Goal: Transaction & Acquisition: Purchase product/service

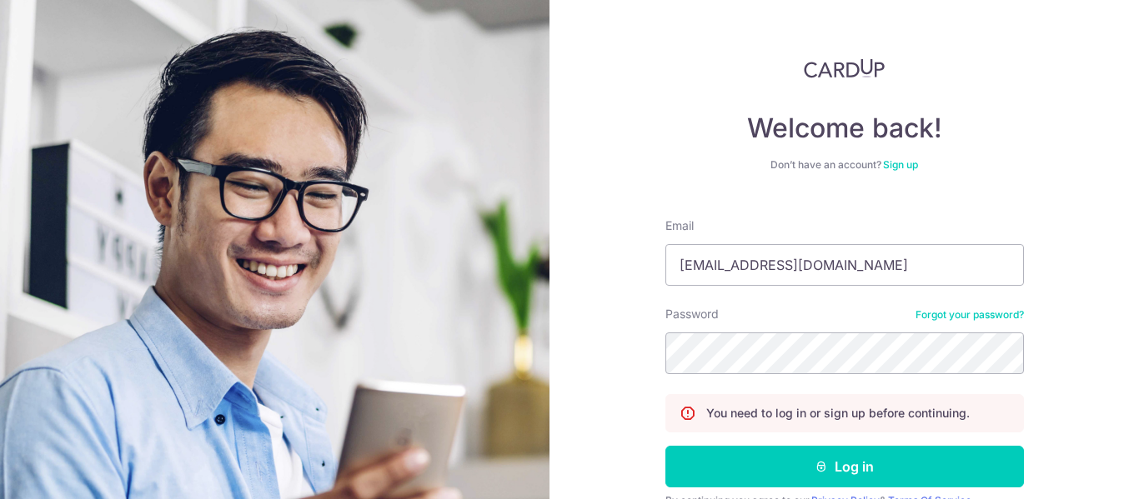
click at [1079, 343] on div "Welcome back! Don’t have an account? Sign up Email lutfiisnin@gmail.com Passwor…" at bounding box center [843, 249] width 589 height 499
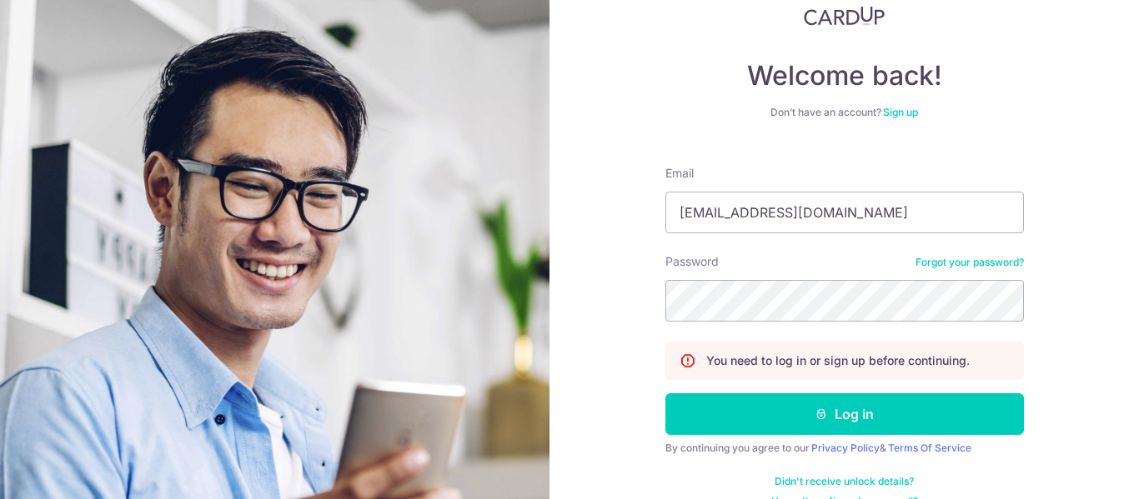
scroll to position [82, 0]
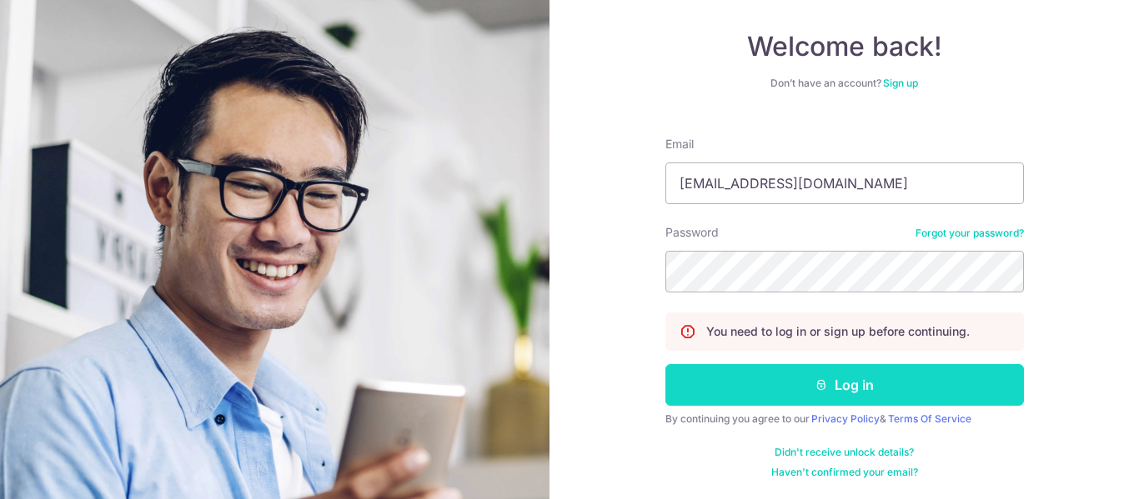
click at [889, 379] on button "Log in" at bounding box center [844, 385] width 359 height 42
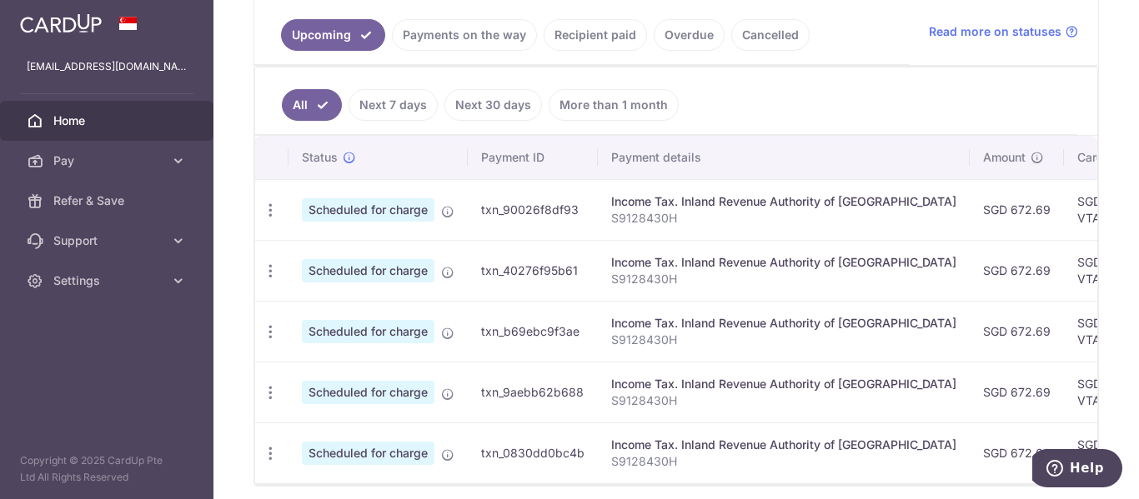
scroll to position [203, 0]
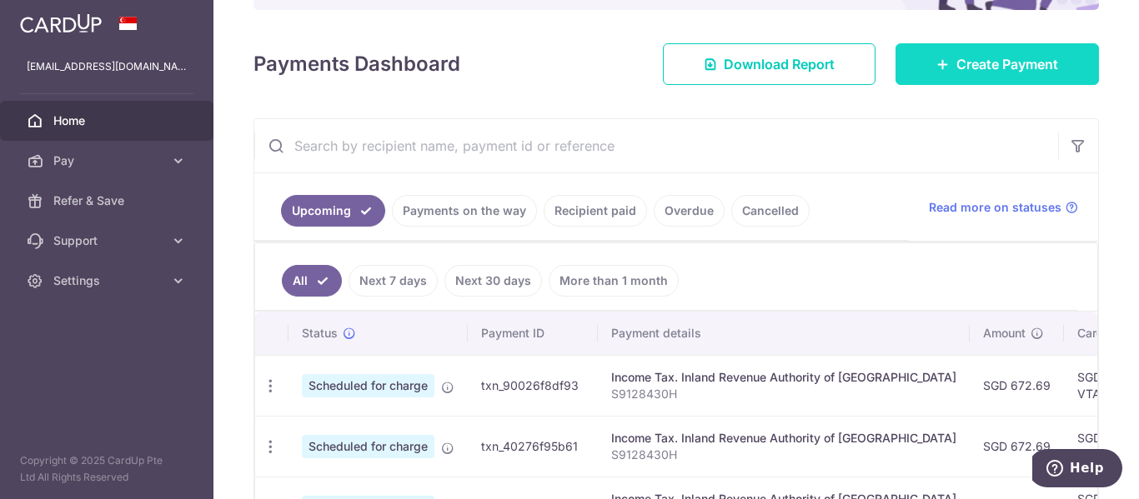
click at [945, 65] on link "Create Payment" at bounding box center [996, 64] width 203 height 42
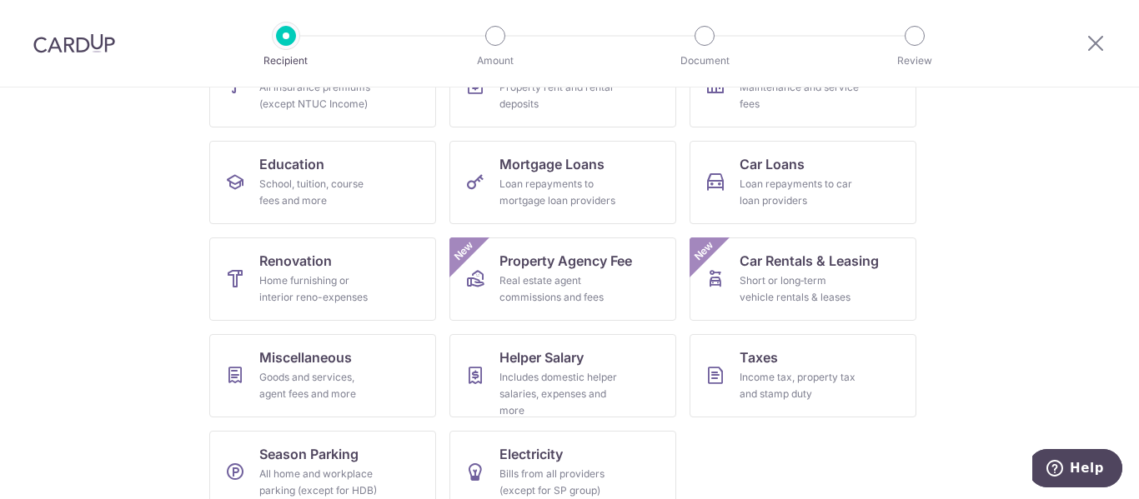
scroll to position [247, 0]
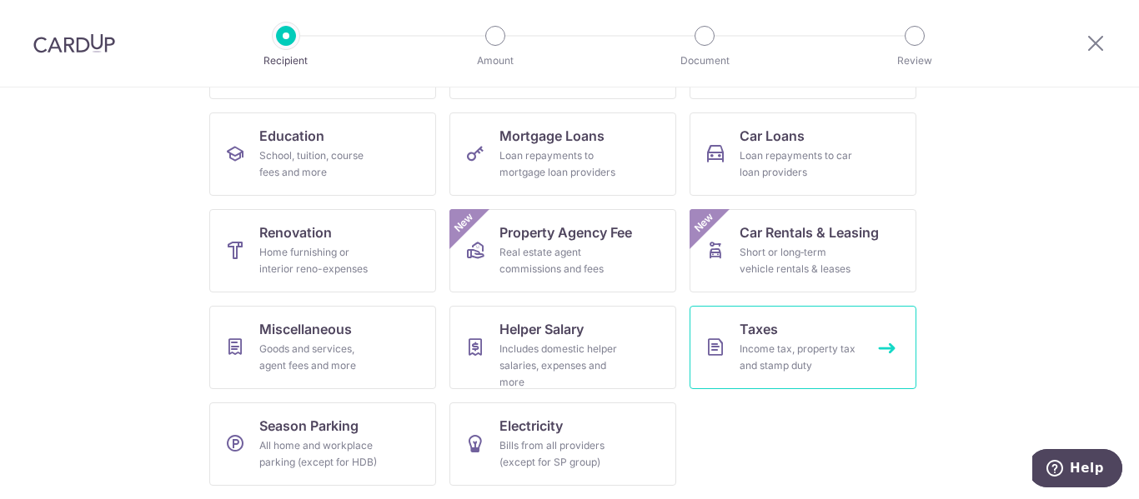
click at [763, 360] on div "Income tax, property tax and stamp duty" at bounding box center [800, 357] width 120 height 33
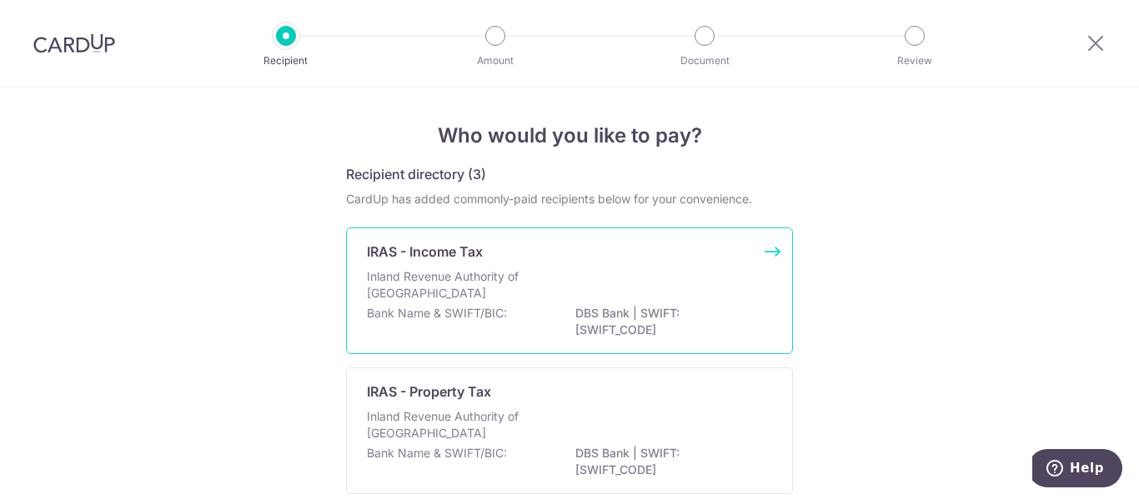
click at [594, 303] on div "Inland Revenue Authority of [GEOGRAPHIC_DATA]" at bounding box center [569, 286] width 405 height 37
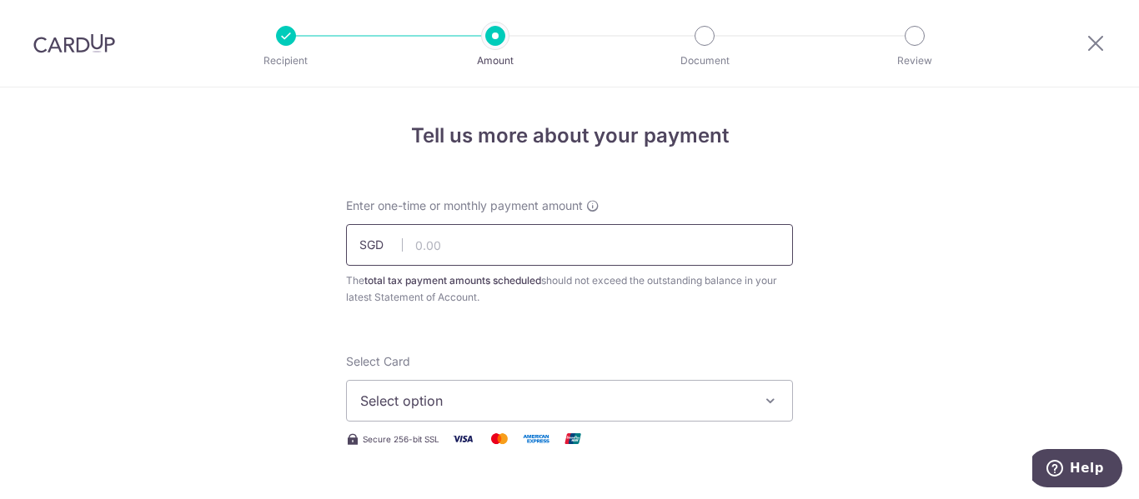
click at [524, 242] on input "text" at bounding box center [569, 245] width 447 height 42
type input "672.64"
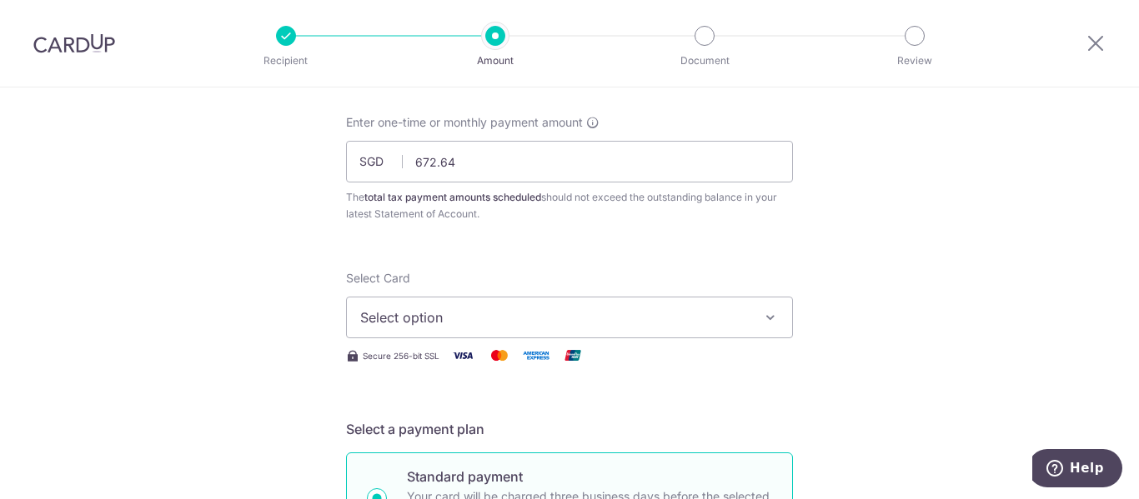
click at [504, 322] on span "Select option" at bounding box center [554, 318] width 389 height 20
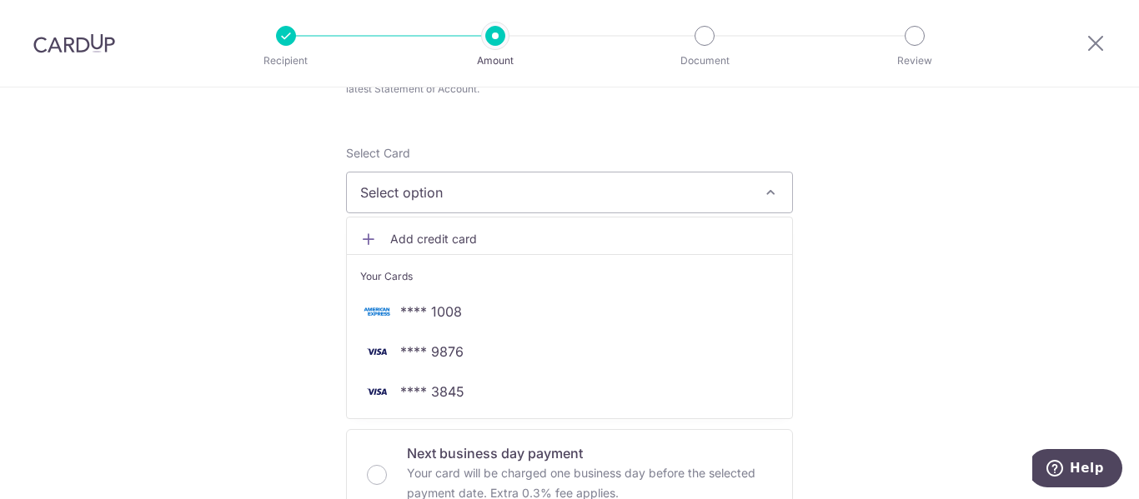
scroll to position [167, 0]
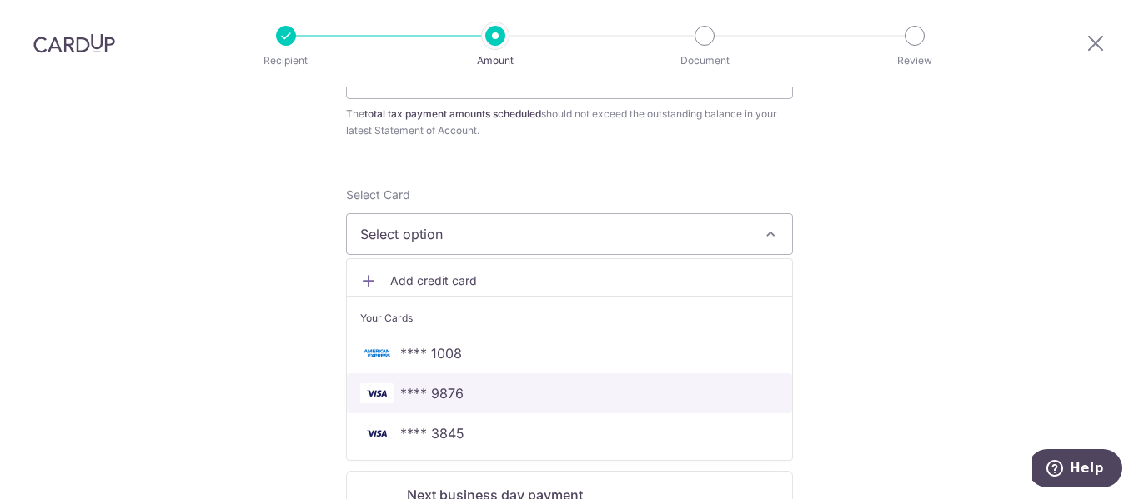
click at [444, 394] on span "**** 9876" at bounding box center [431, 394] width 63 height 20
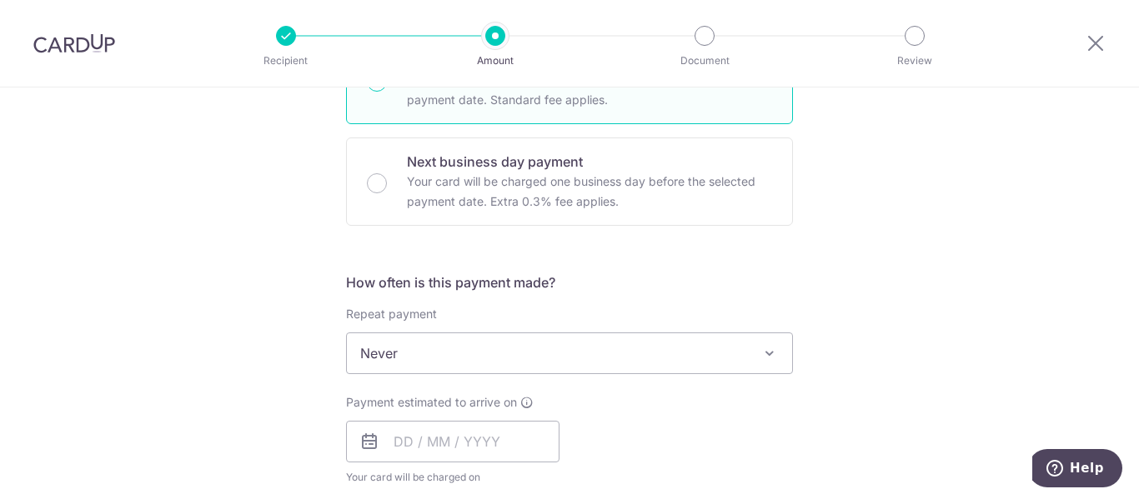
scroll to position [584, 0]
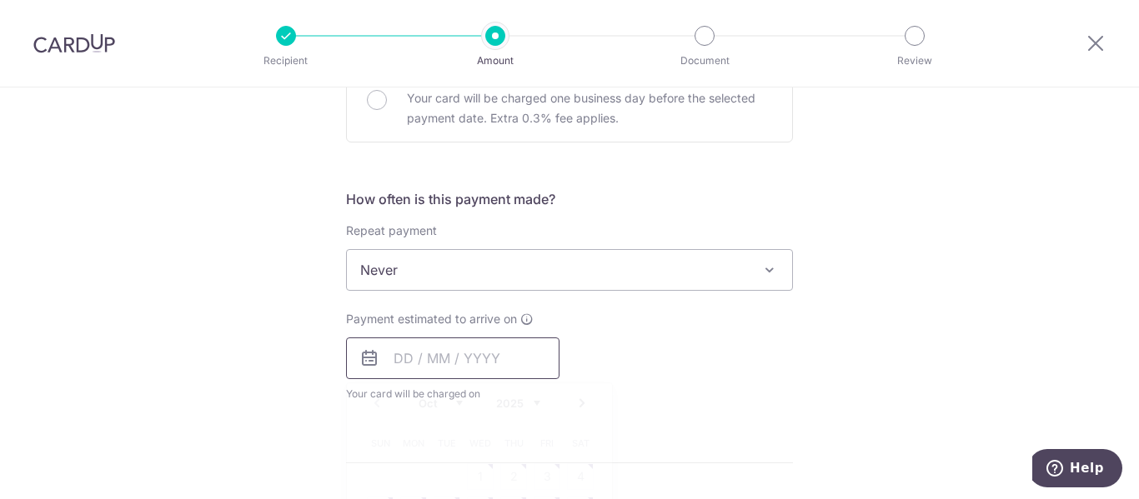
click at [441, 363] on input "text" at bounding box center [452, 359] width 213 height 42
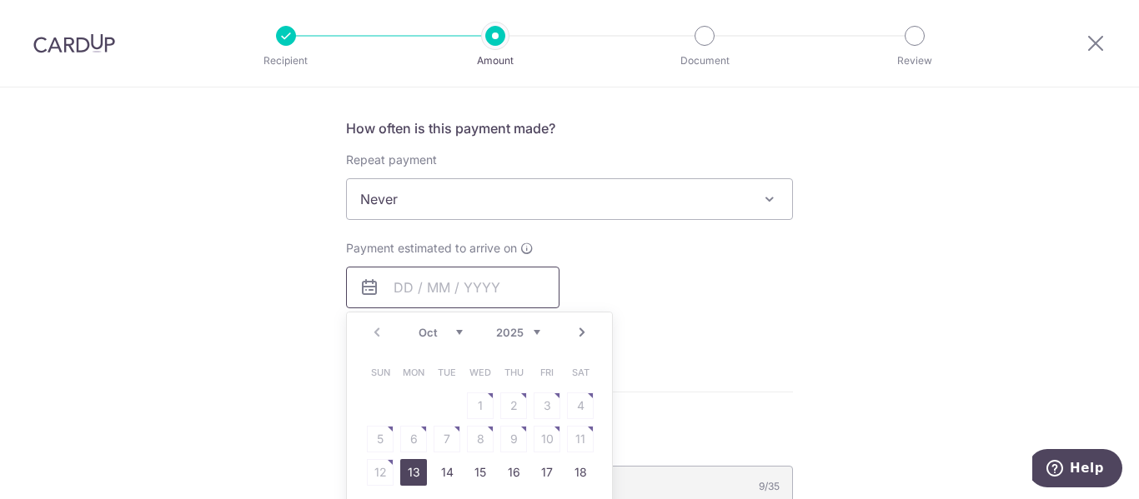
scroll to position [750, 0]
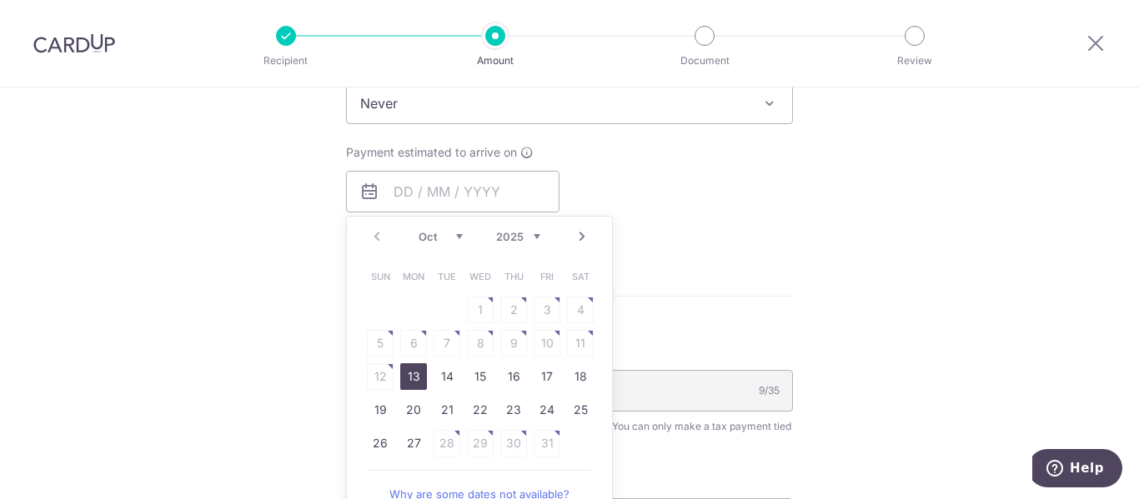
click at [452, 238] on select "Oct Nov Dec" at bounding box center [441, 236] width 44 height 13
click at [523, 235] on select "2025 2026" at bounding box center [518, 236] width 44 height 13
click at [441, 238] on select "Jan Feb Mar Apr May Jun Jul Aug Sep Oct Nov Dec" at bounding box center [441, 236] width 44 height 13
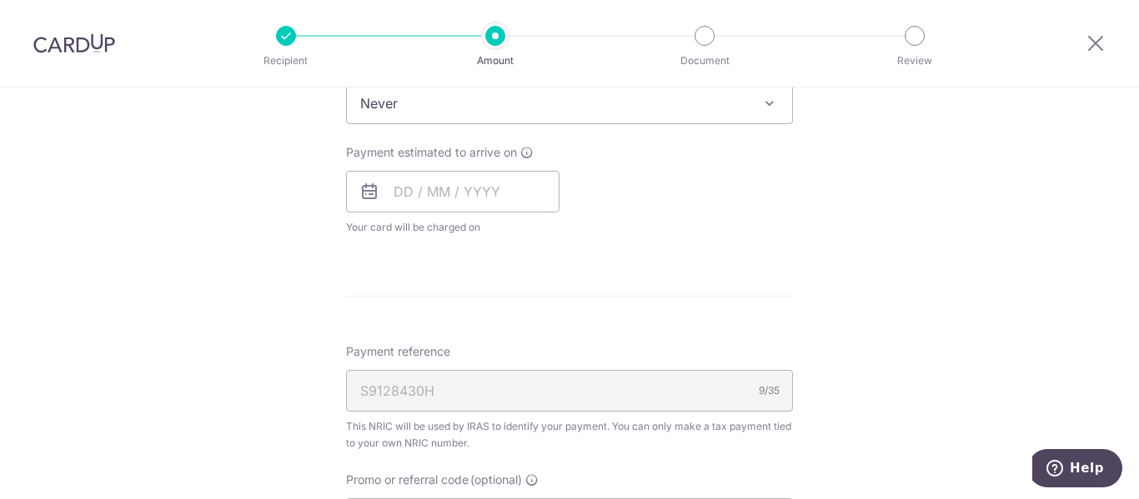
scroll to position [584, 0]
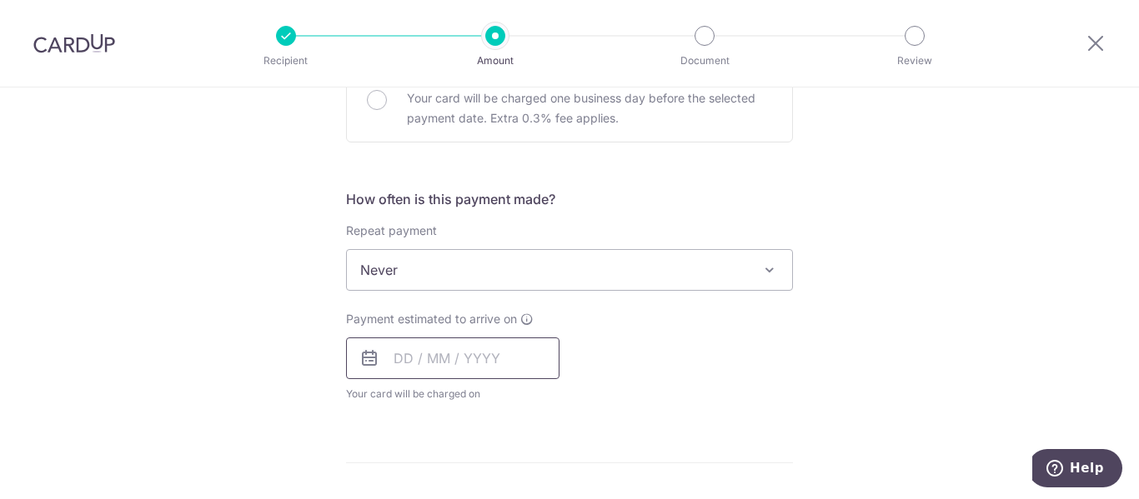
click at [471, 376] on input "text" at bounding box center [452, 359] width 213 height 42
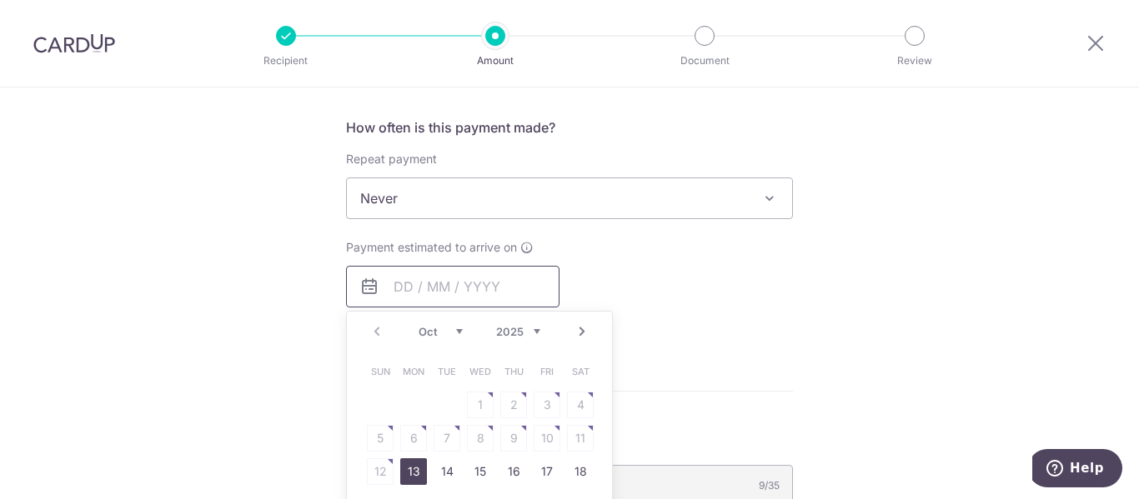
scroll to position [750, 0]
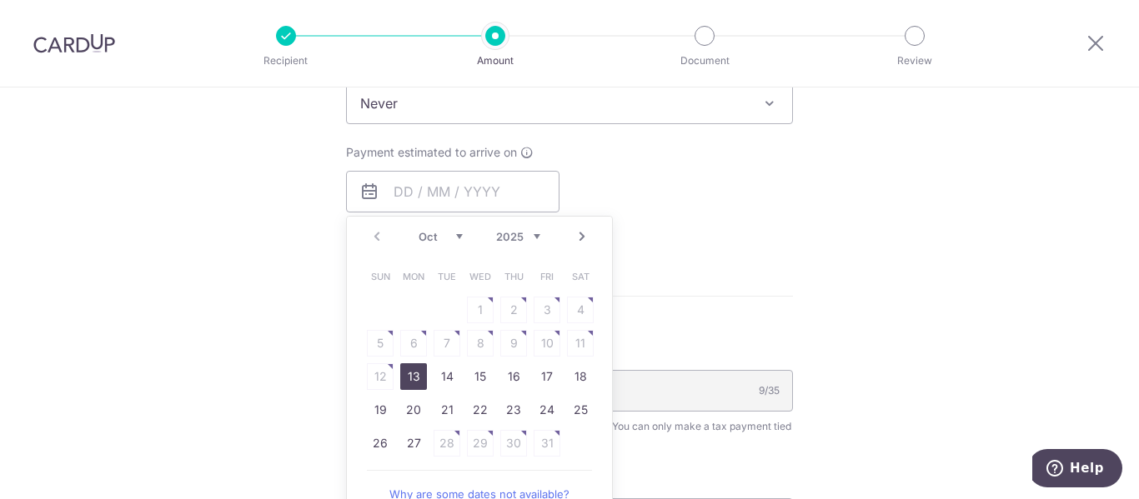
click at [578, 239] on link "Next" at bounding box center [582, 237] width 20 height 20
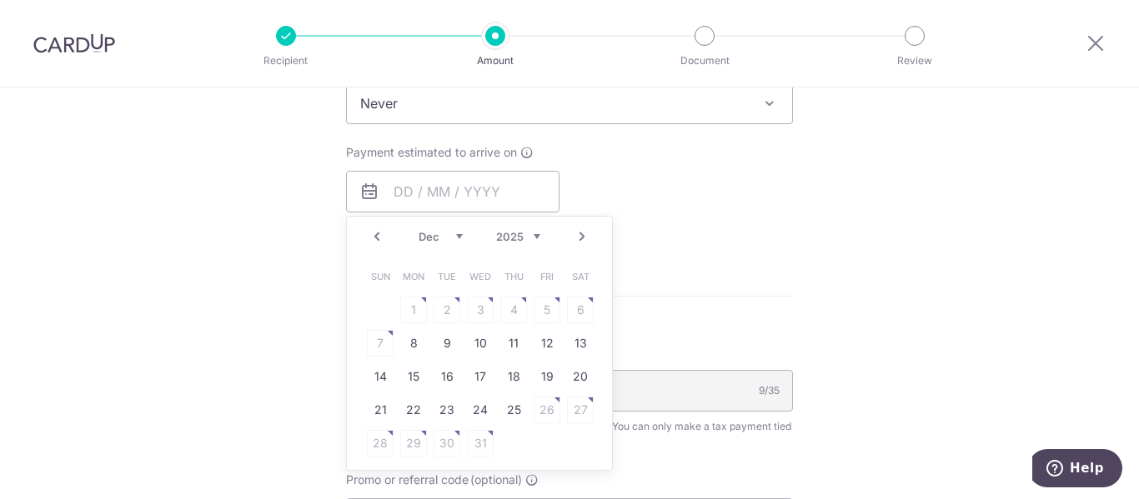
click at [578, 239] on link "Next" at bounding box center [582, 237] width 20 height 20
drag, startPoint x: 509, startPoint y: 340, endPoint x: 673, endPoint y: 314, distance: 166.3
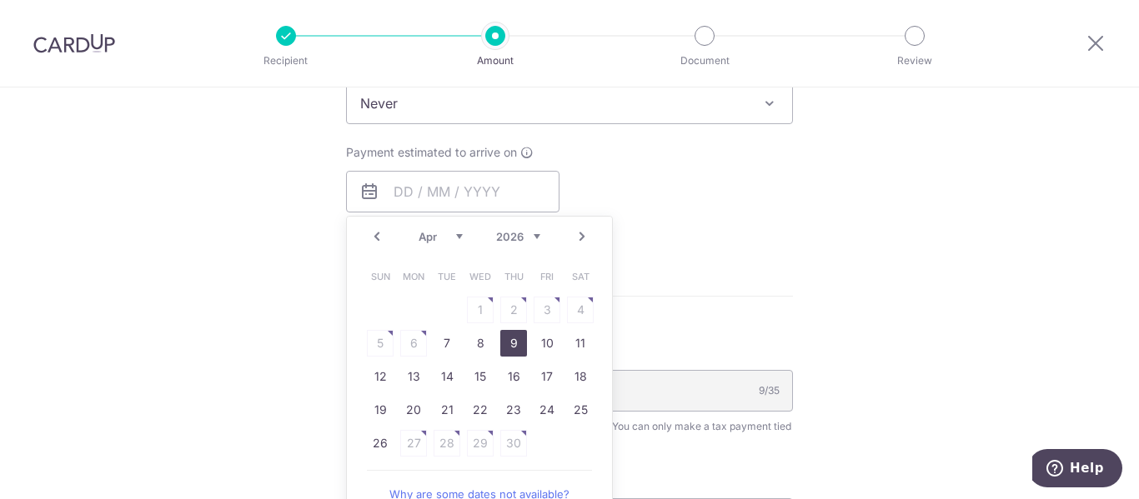
click at [509, 340] on link "9" at bounding box center [513, 343] width 27 height 27
type input "[DATE]"
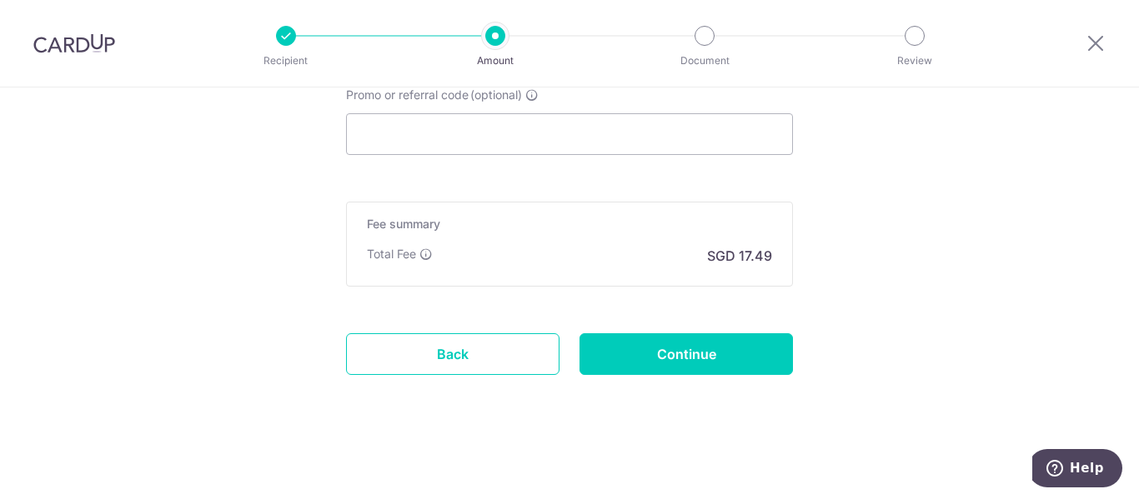
scroll to position [1205, 0]
click at [731, 355] on input "Continue" at bounding box center [685, 354] width 213 height 42
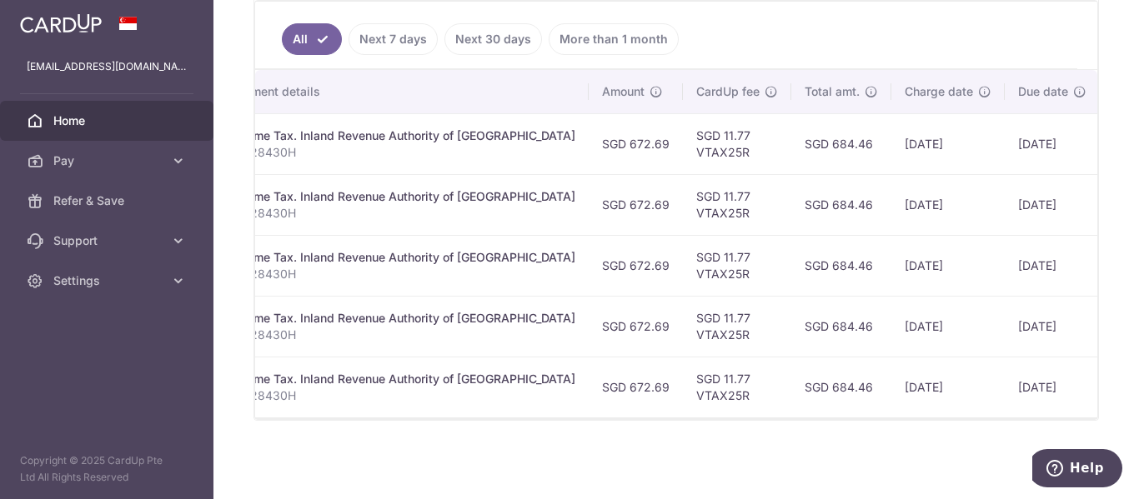
scroll to position [0, 392]
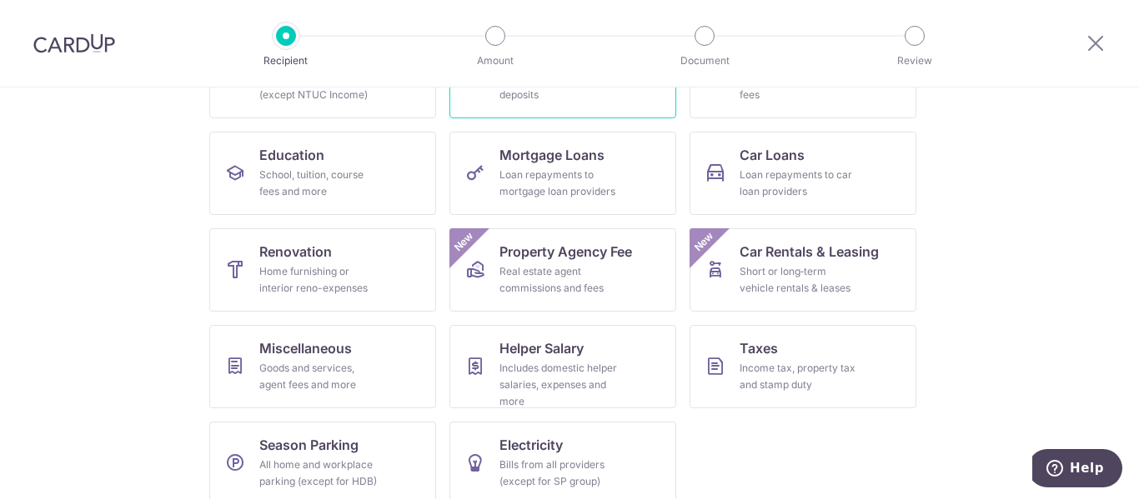
scroll to position [298, 0]
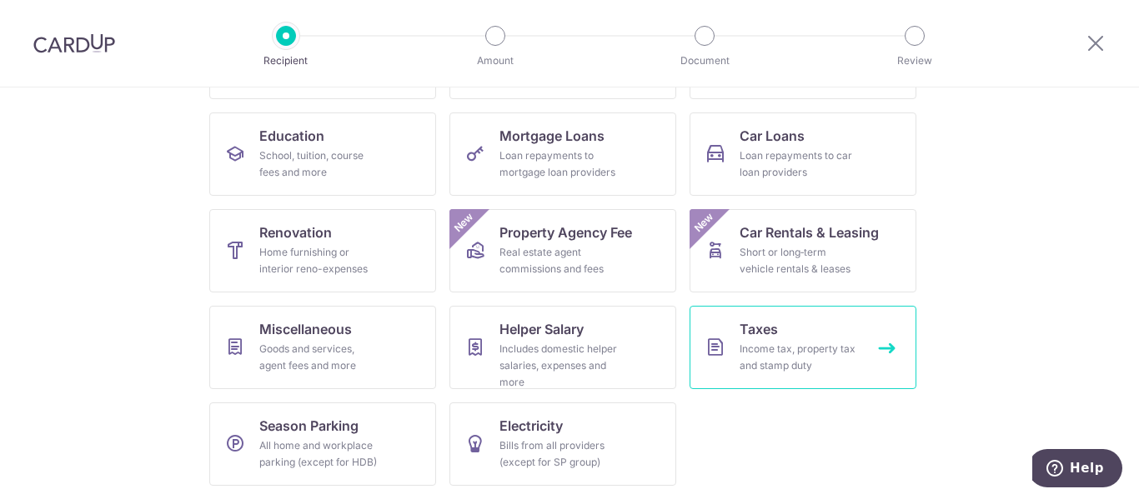
click at [880, 347] on link "Taxes Income tax, property tax and stamp duty" at bounding box center [803, 347] width 227 height 83
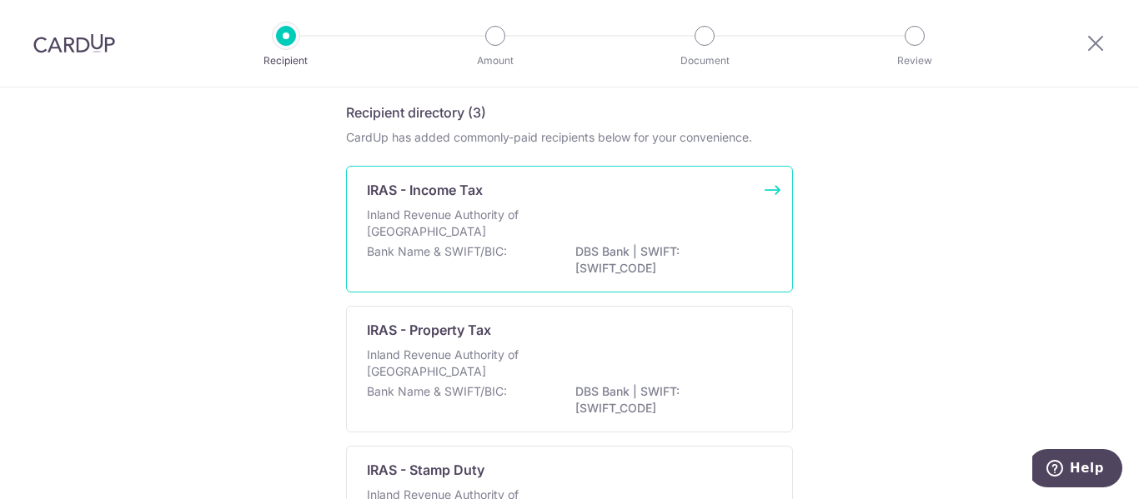
scroll to position [60, 0]
click at [629, 193] on div "IRAS - Income Tax" at bounding box center [559, 192] width 385 height 20
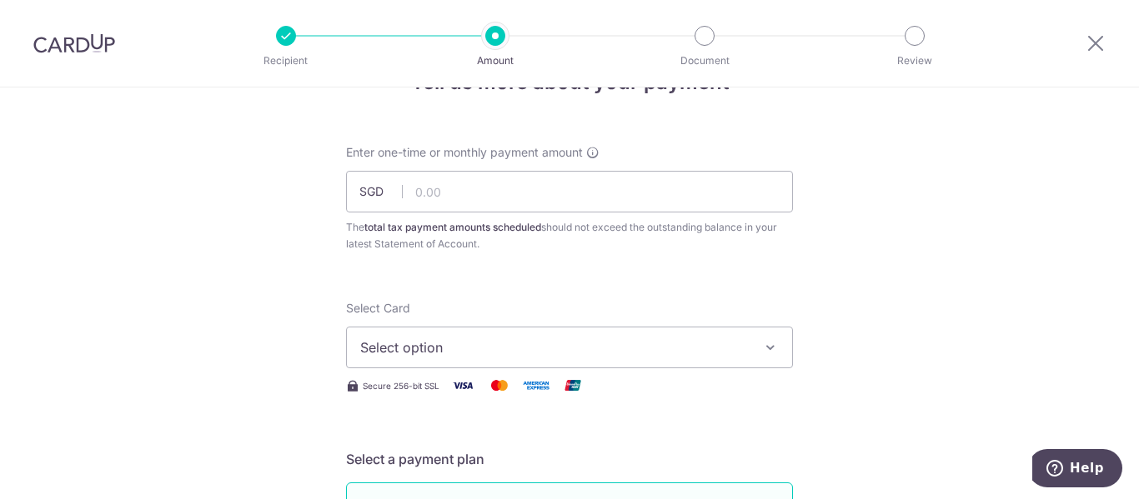
scroll to position [83, 0]
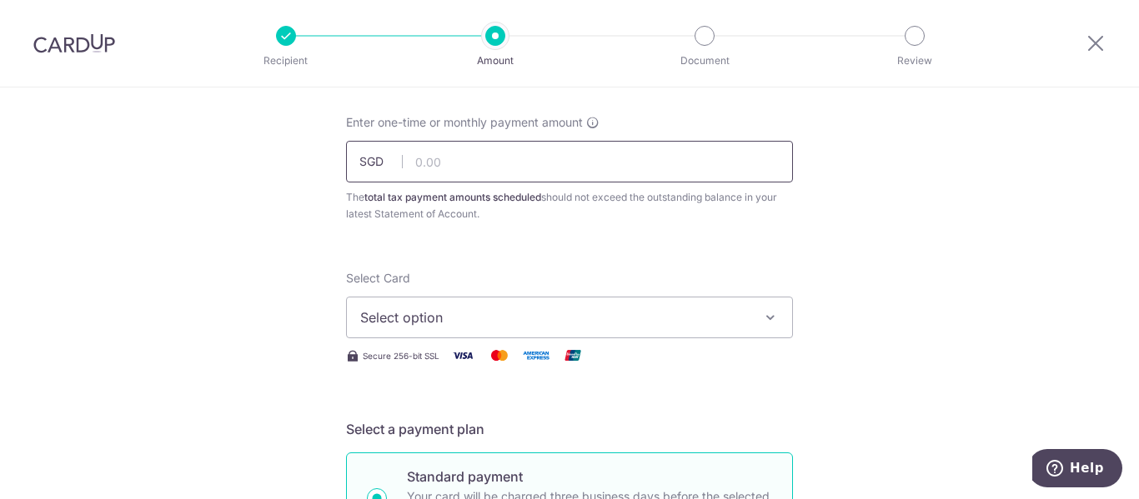
click at [564, 168] on input "text" at bounding box center [569, 162] width 447 height 42
type input "672.64"
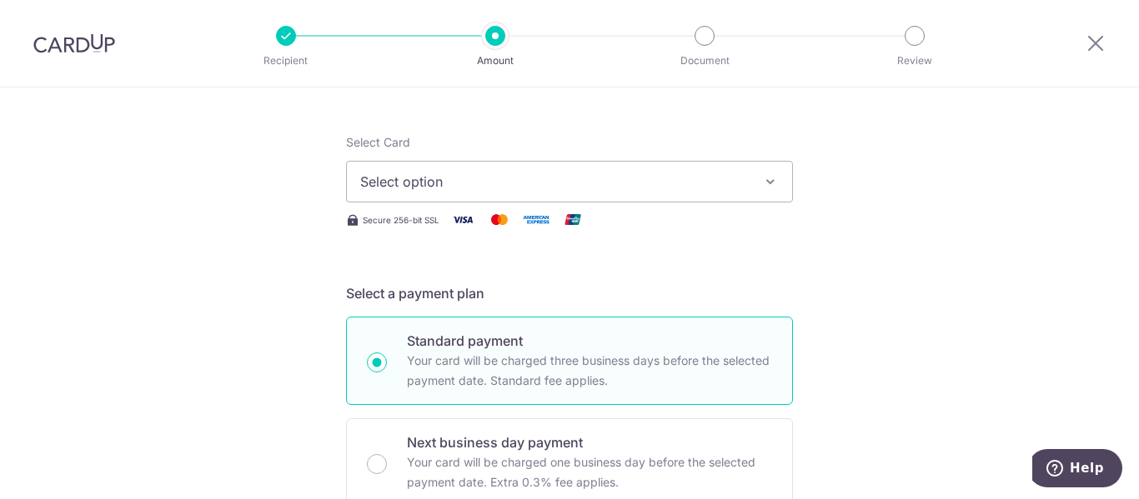
scroll to position [250, 0]
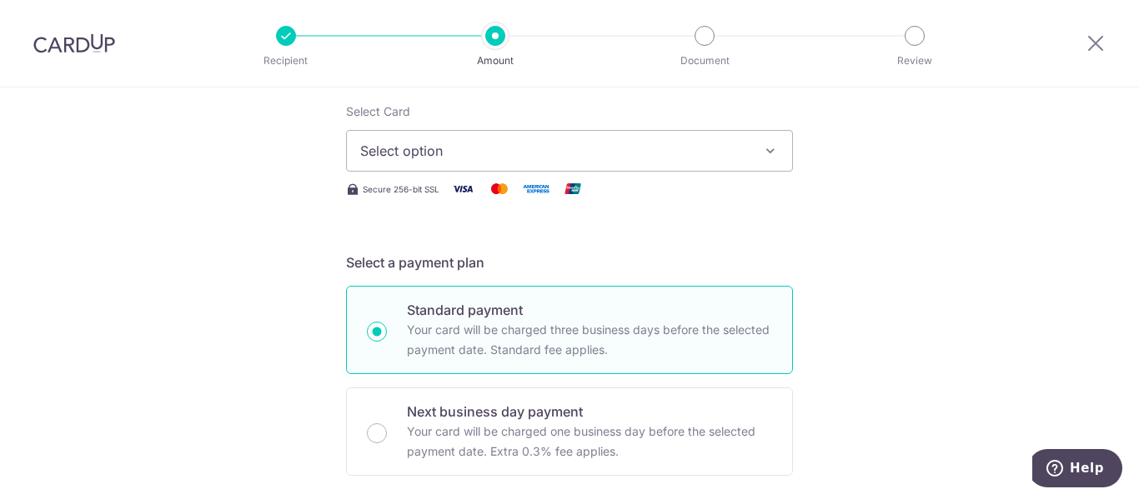
click at [542, 145] on span "Select option" at bounding box center [554, 151] width 389 height 20
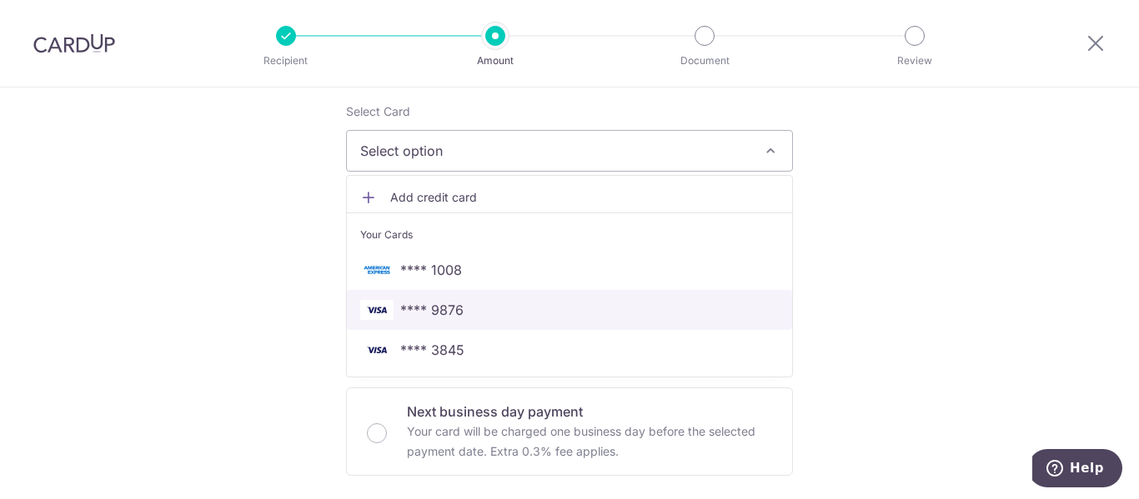
click at [456, 309] on span "**** 9876" at bounding box center [431, 310] width 63 height 20
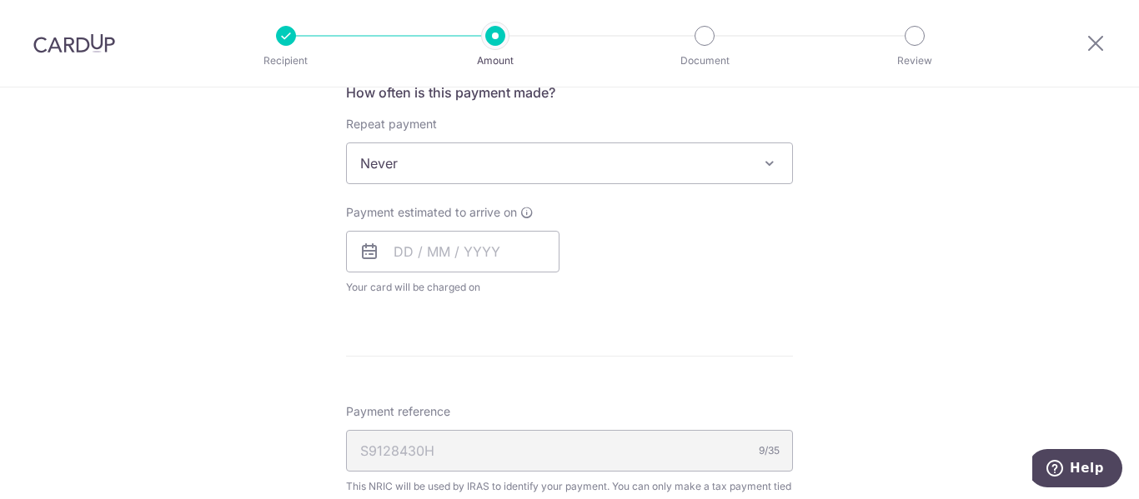
scroll to position [750, 0]
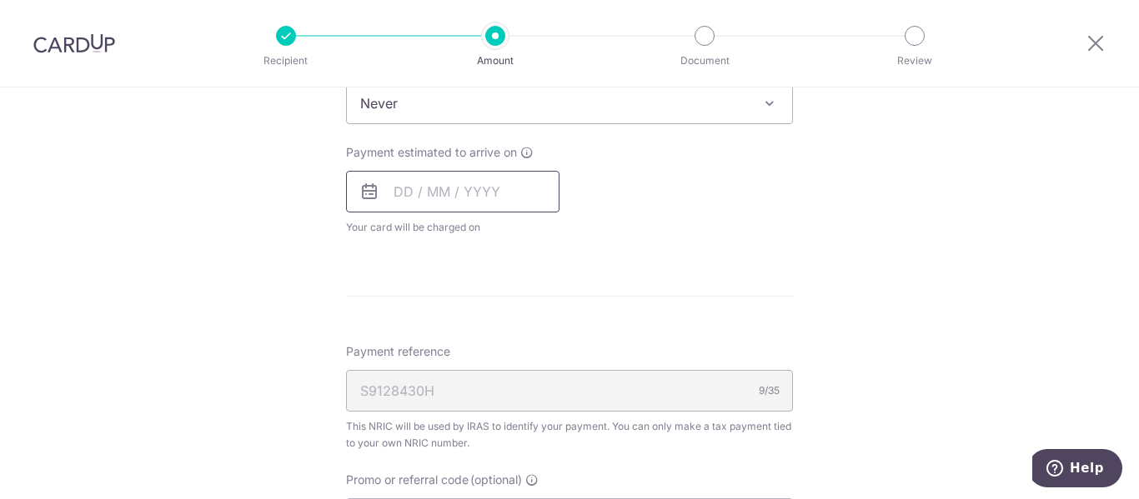
click at [488, 182] on input "text" at bounding box center [452, 192] width 213 height 42
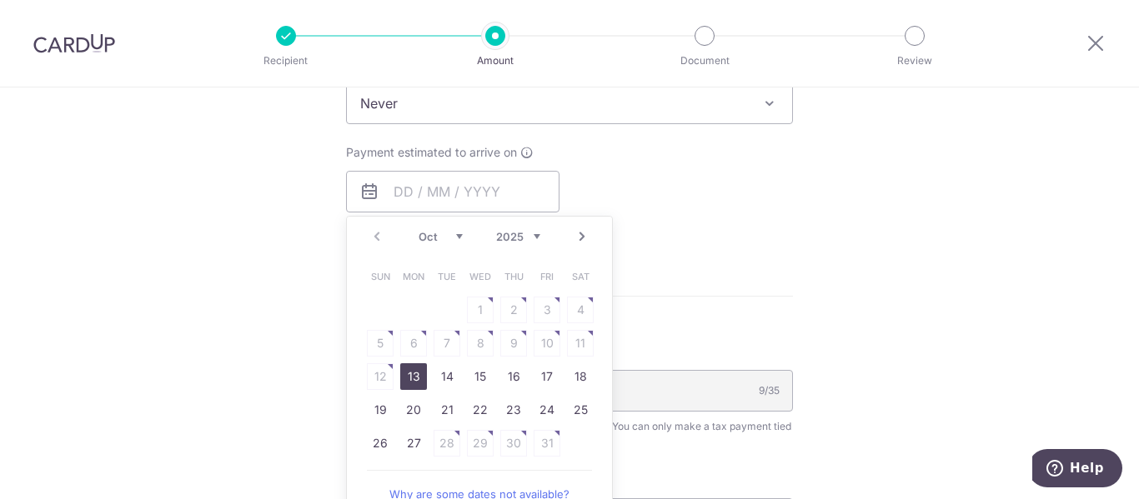
click at [534, 235] on select "2025 2026" at bounding box center [518, 236] width 44 height 13
click at [581, 244] on link "Next" at bounding box center [582, 237] width 20 height 20
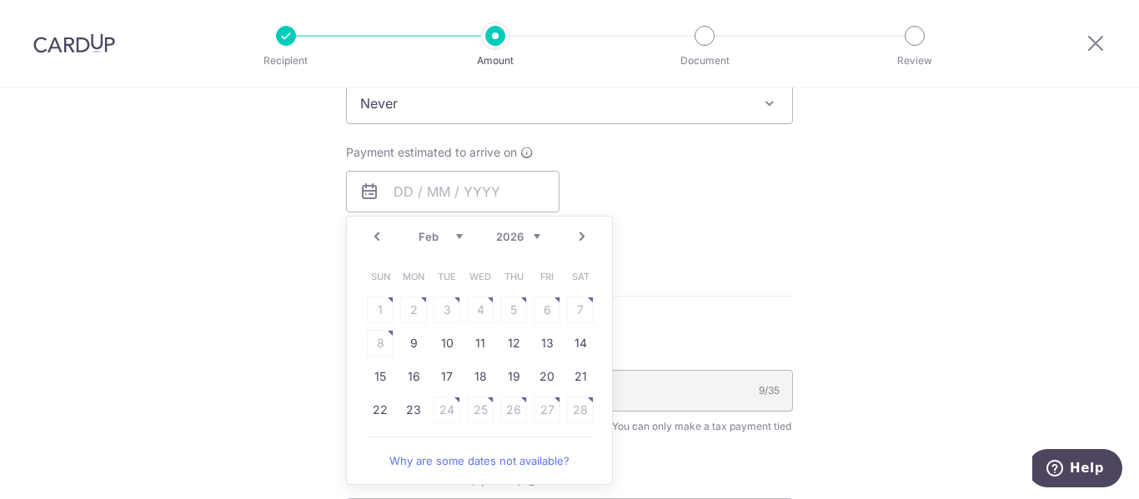
click at [581, 244] on link "Next" at bounding box center [582, 237] width 20 height 20
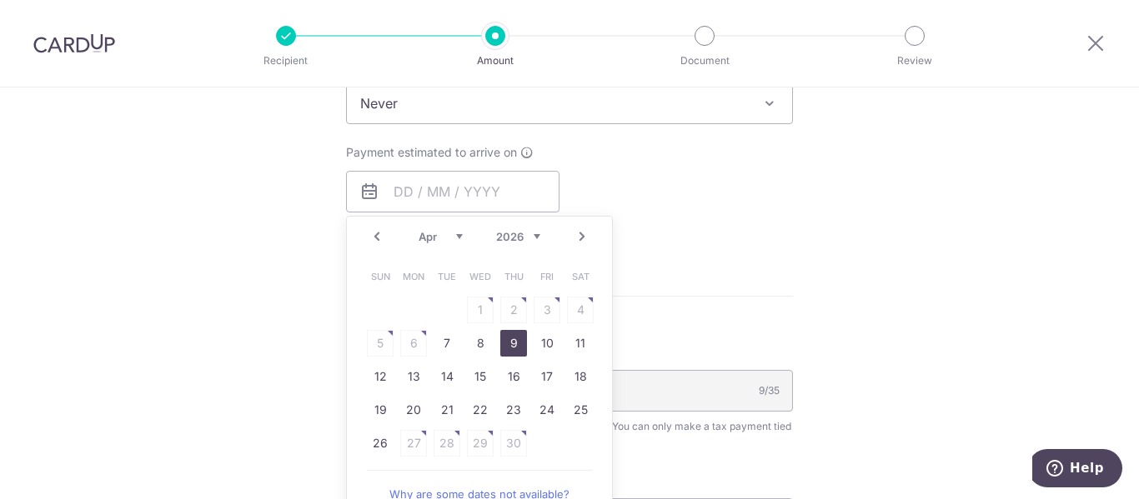
click at [514, 340] on link "9" at bounding box center [513, 343] width 27 height 27
type input "[DATE]"
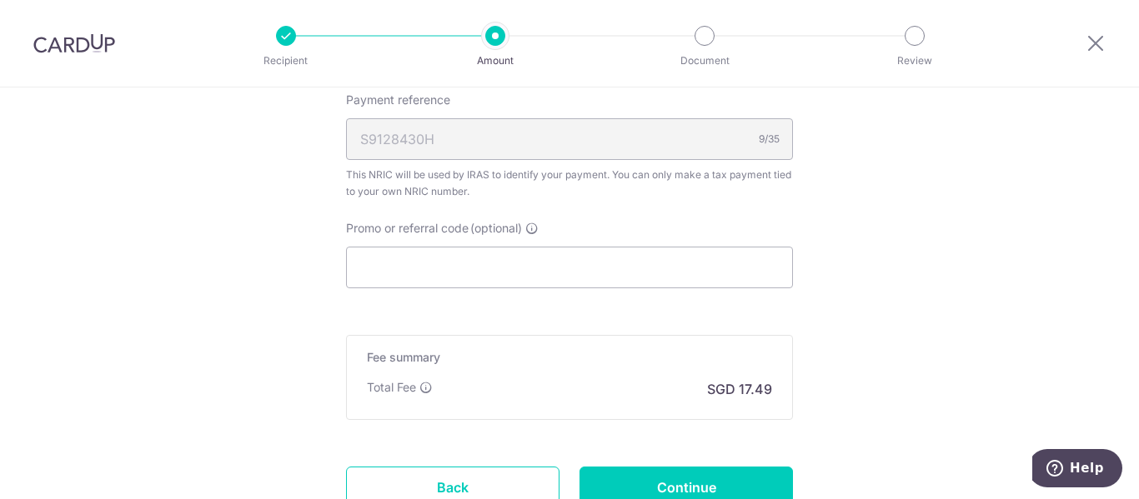
scroll to position [1205, 0]
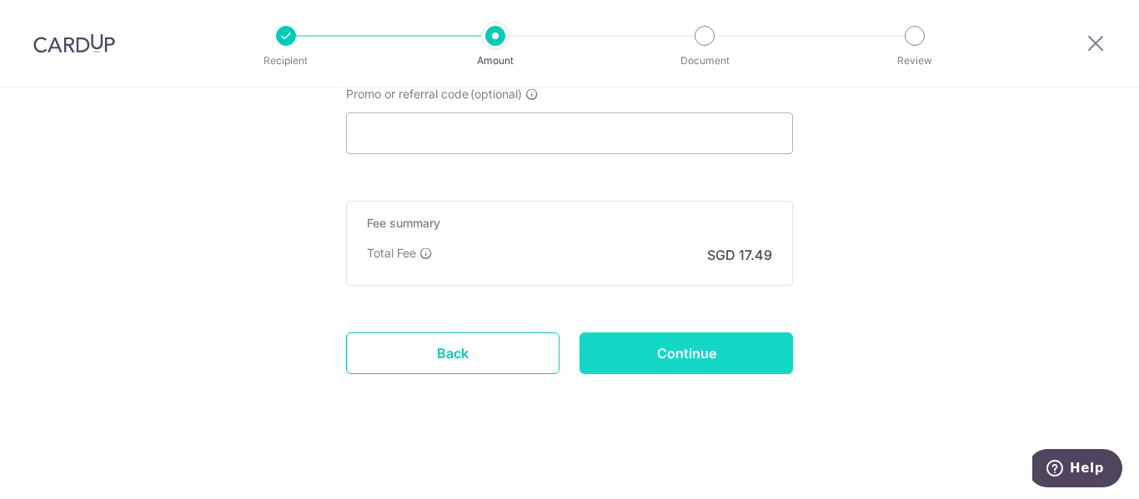
click at [711, 334] on input "Continue" at bounding box center [685, 354] width 213 height 42
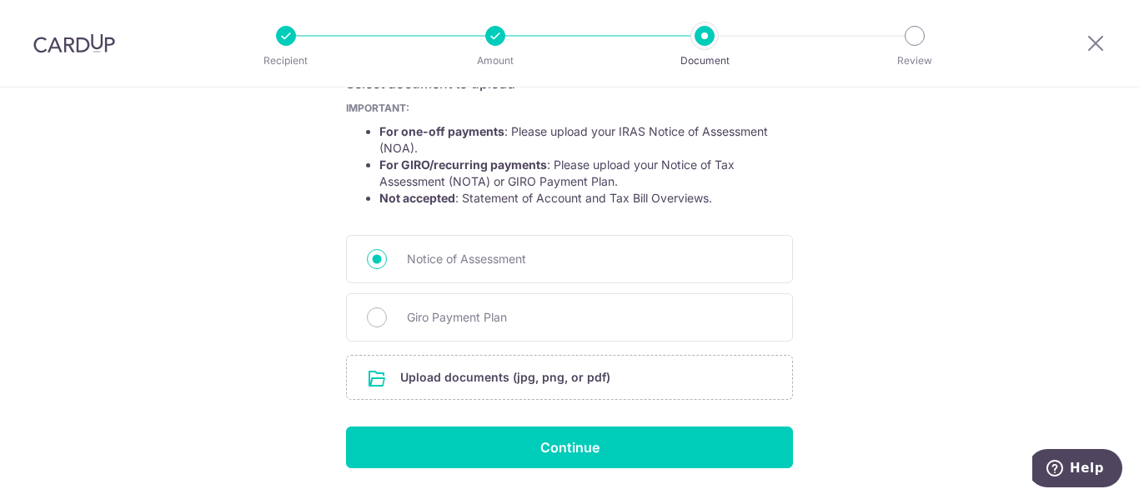
scroll to position [352, 0]
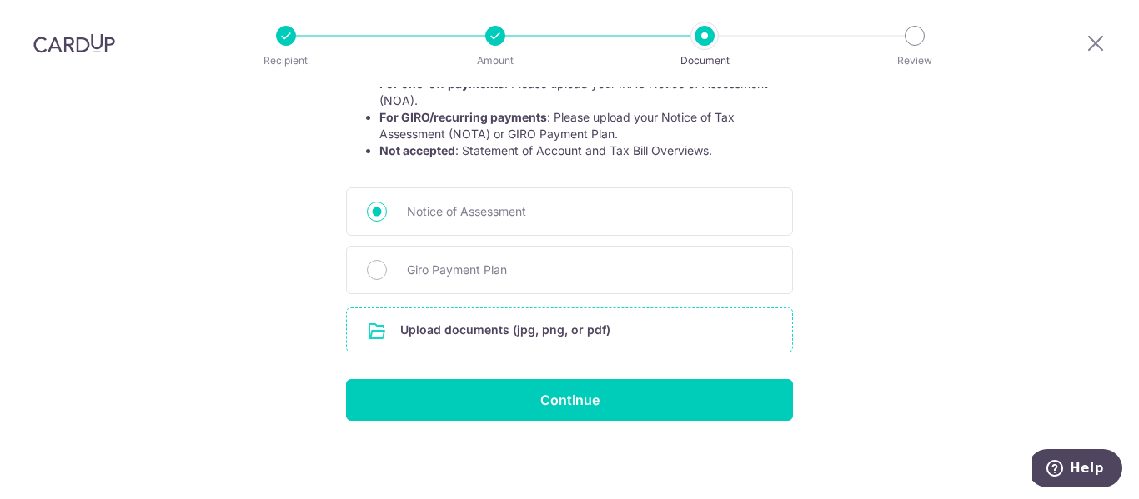
click at [521, 333] on input "file" at bounding box center [569, 329] width 445 height 43
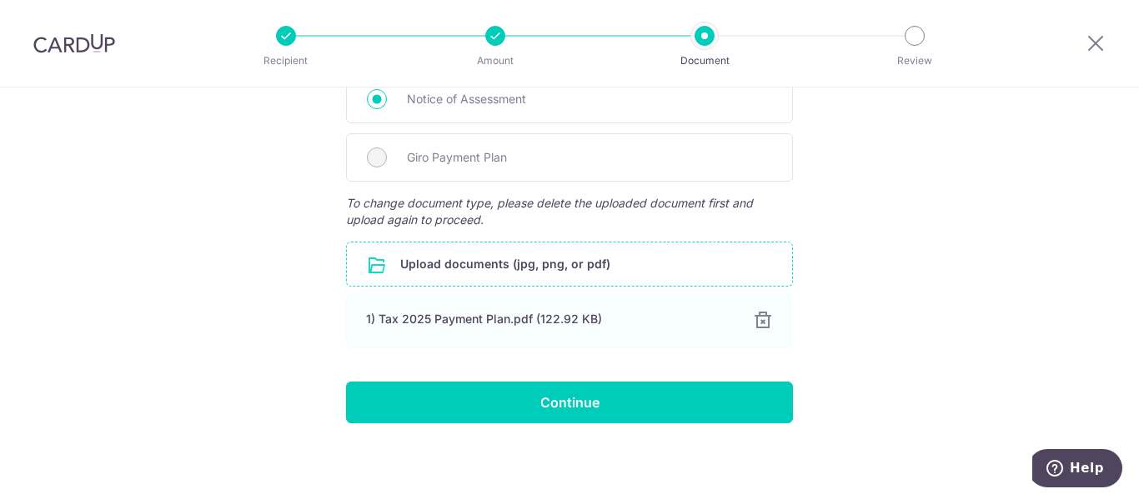
scroll to position [467, 0]
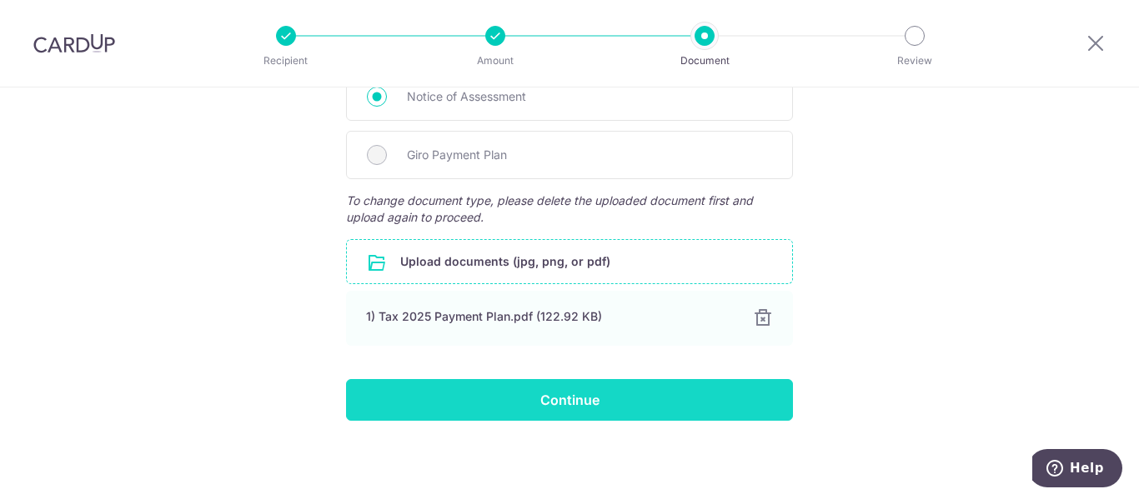
click at [607, 398] on input "Continue" at bounding box center [569, 400] width 447 height 42
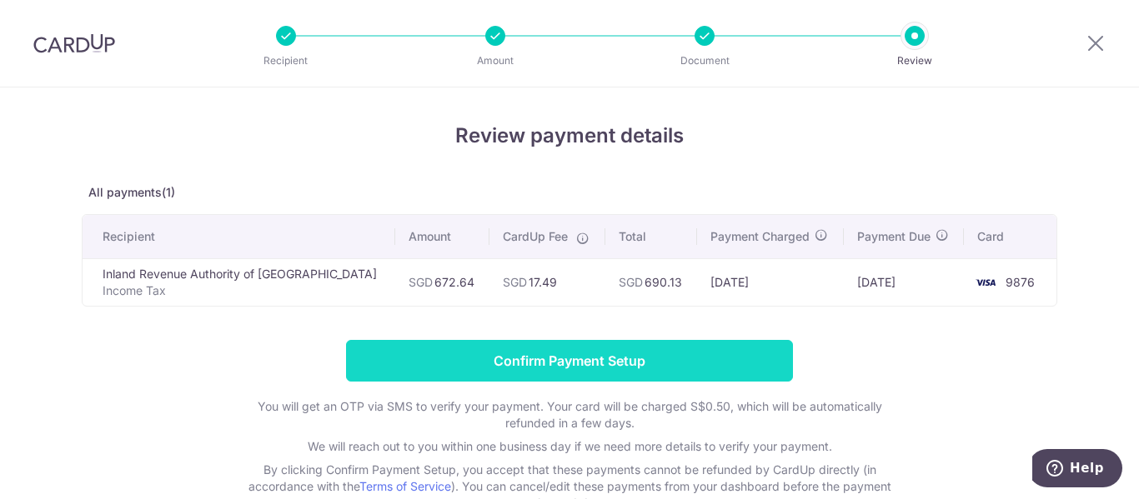
click at [674, 362] on input "Confirm Payment Setup" at bounding box center [569, 361] width 447 height 42
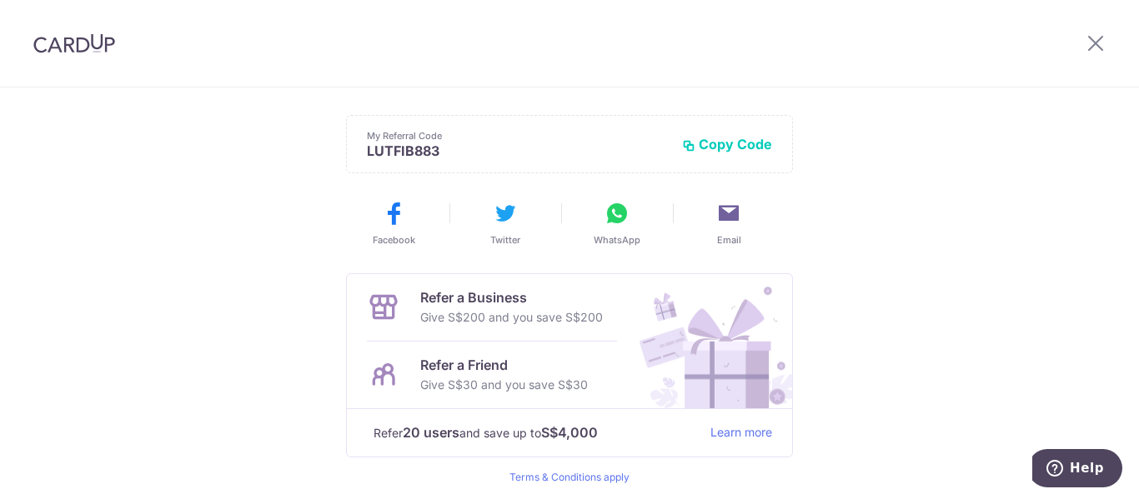
scroll to position [417, 0]
click at [1097, 44] on icon at bounding box center [1096, 43] width 20 height 21
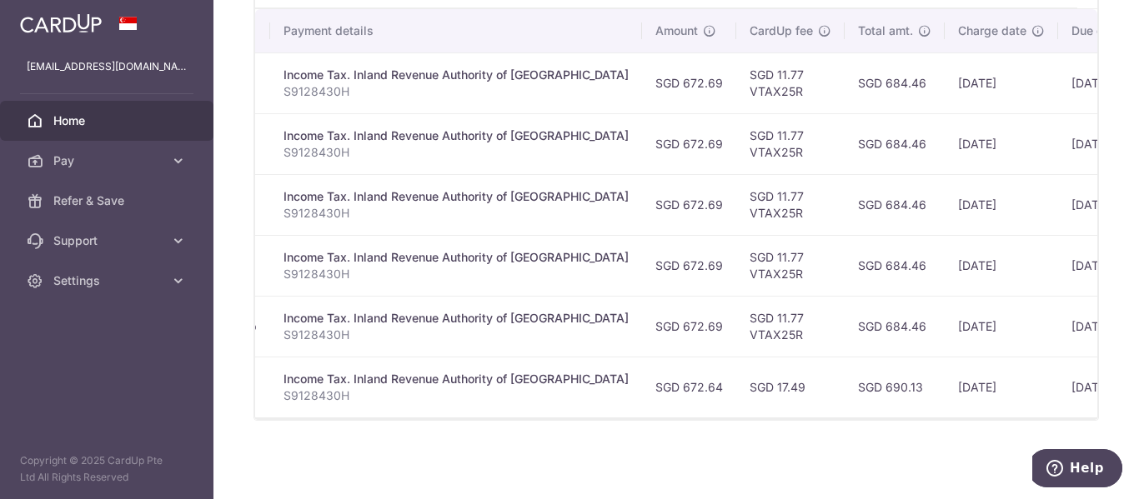
scroll to position [0, 451]
